Goal: Navigation & Orientation: Find specific page/section

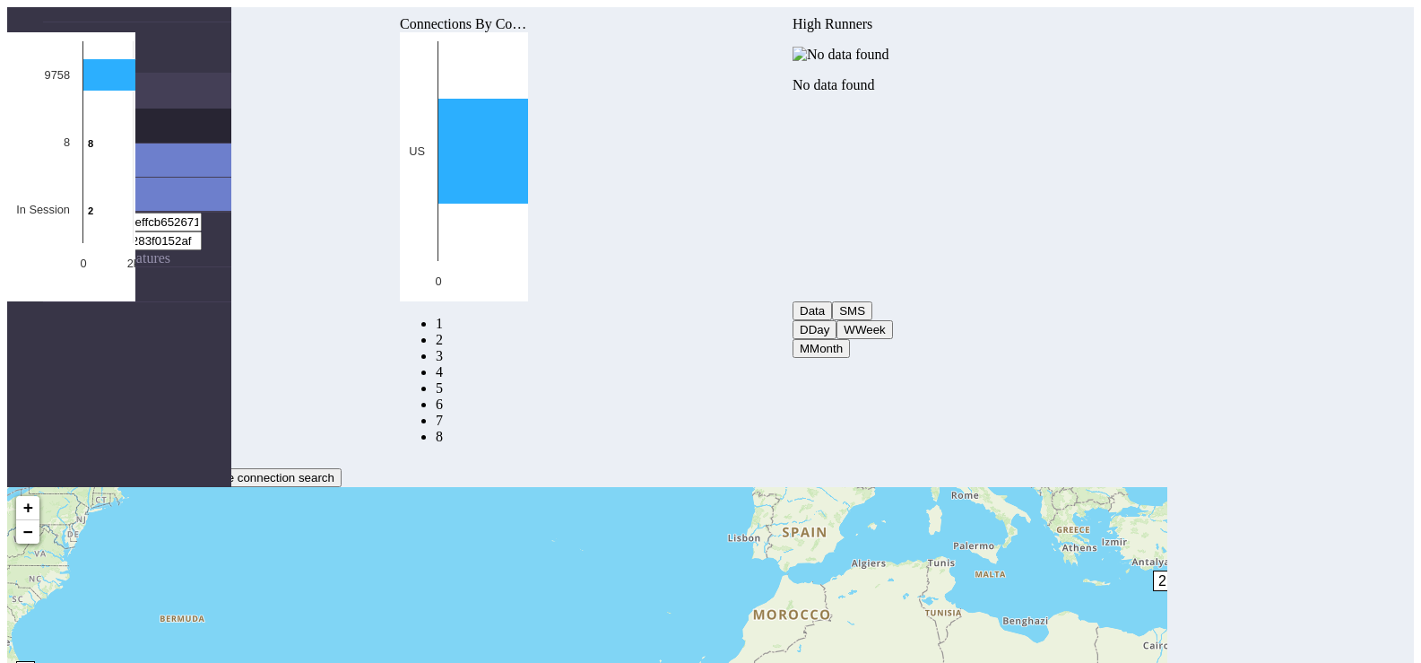
click at [135, 109] on link "Connections" at bounding box center [137, 126] width 188 height 34
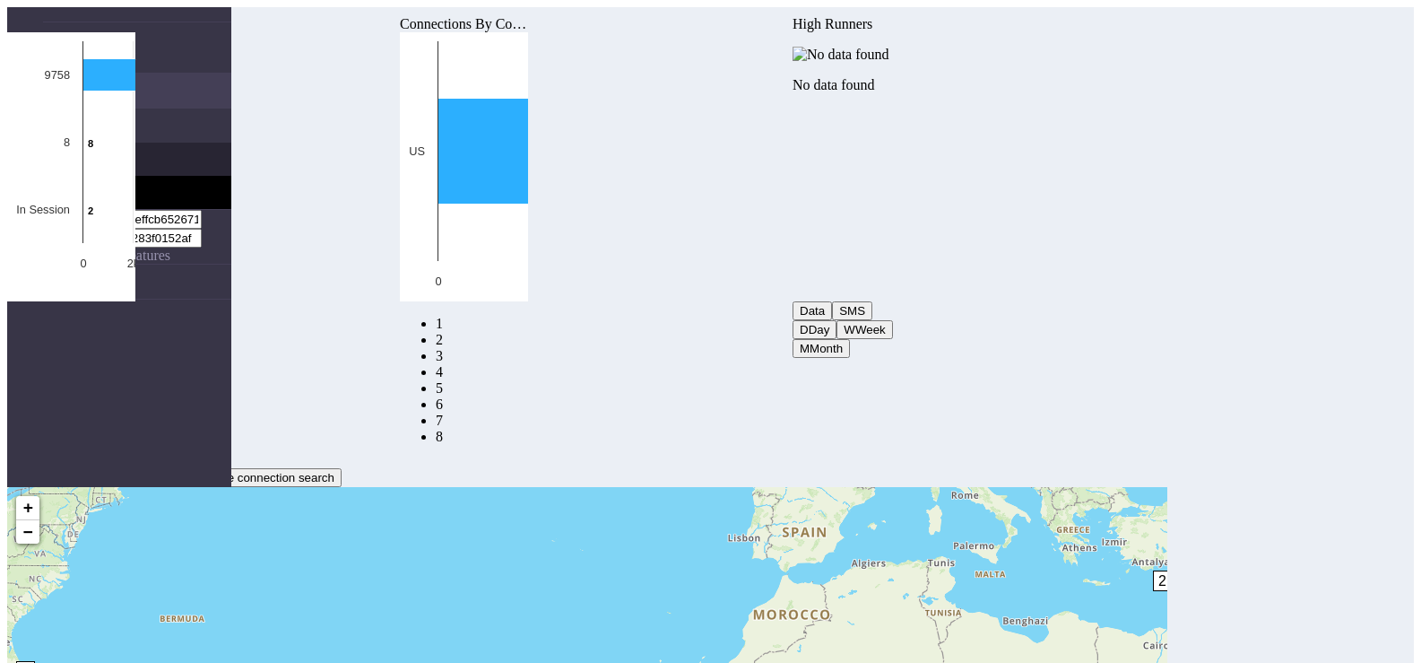
click at [173, 143] on link "List" at bounding box center [155, 159] width 152 height 33
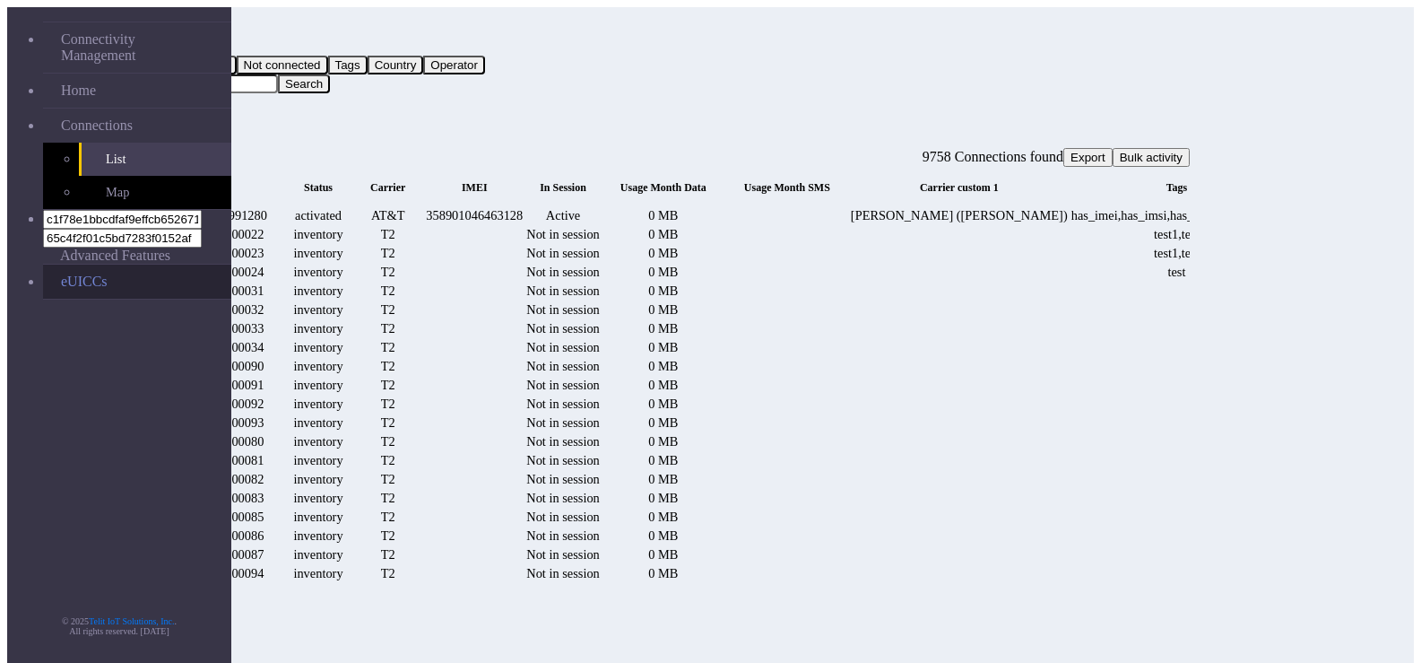
click at [43, 265] on link "eUICCs" at bounding box center [137, 282] width 188 height 34
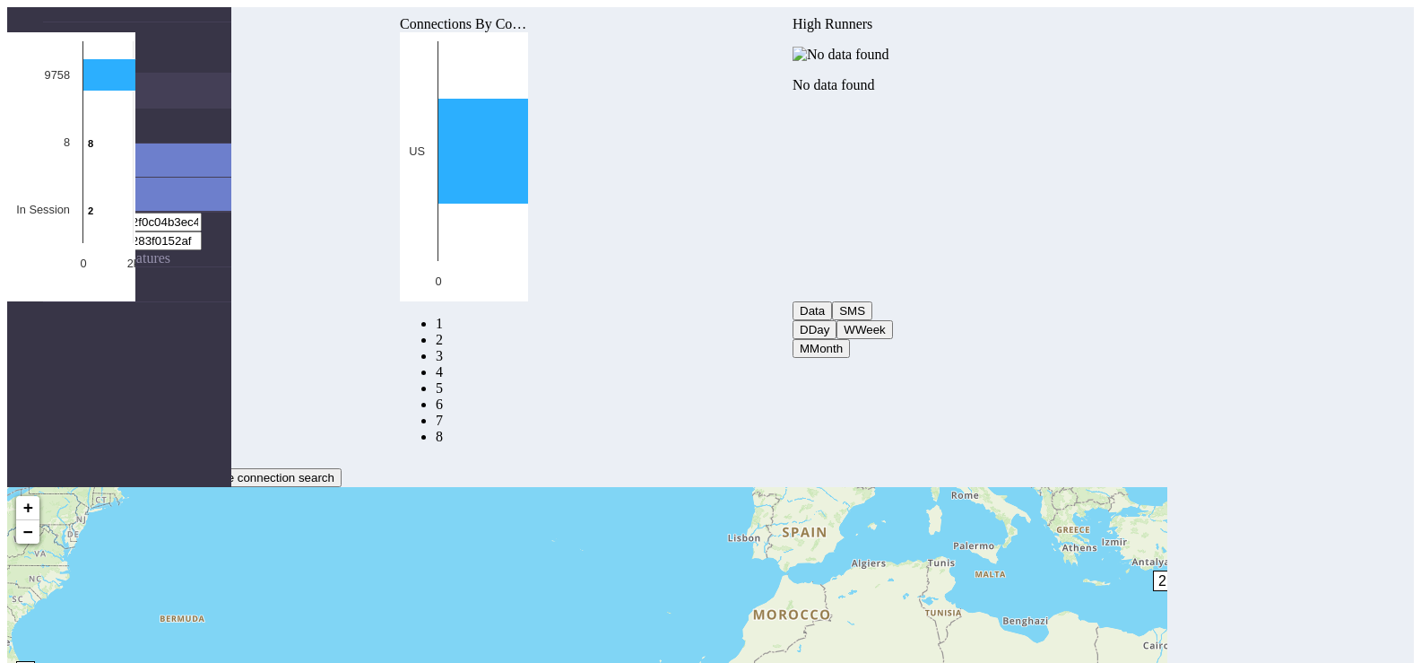
click at [118, 310] on nav "Connectivity Management Home Connections List Map 321445cac94272f0c04b3ec4e494e…" at bounding box center [119, 338] width 224 height 663
